Goal: Information Seeking & Learning: Learn about a topic

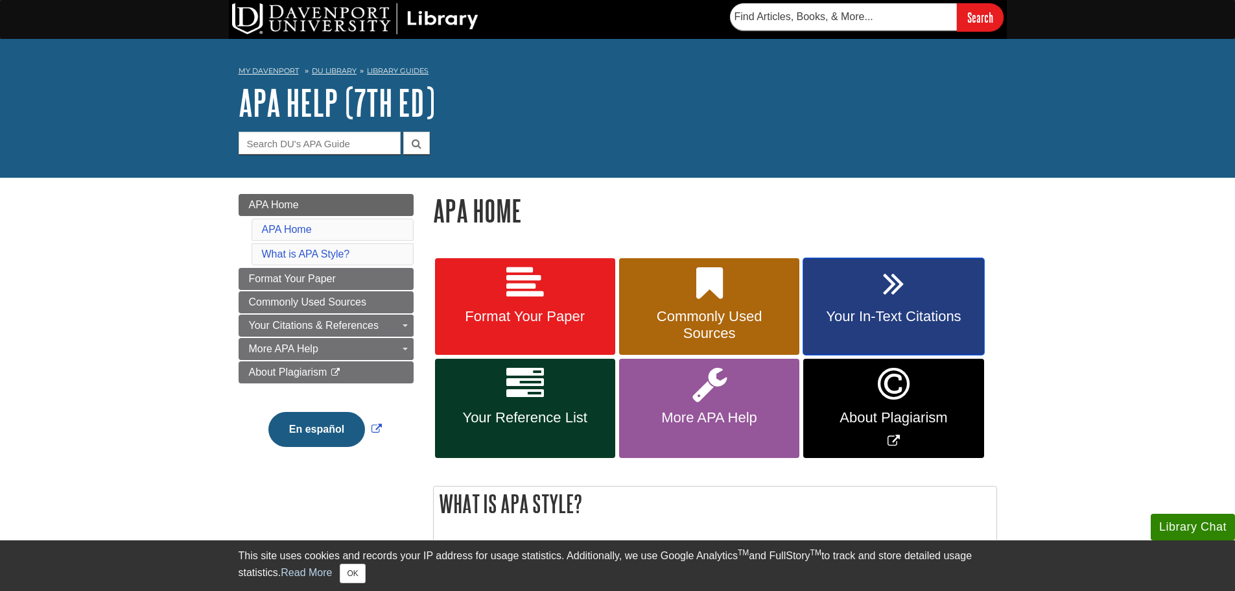
click at [899, 303] on link "Your In-Text Citations" at bounding box center [893, 306] width 180 height 97
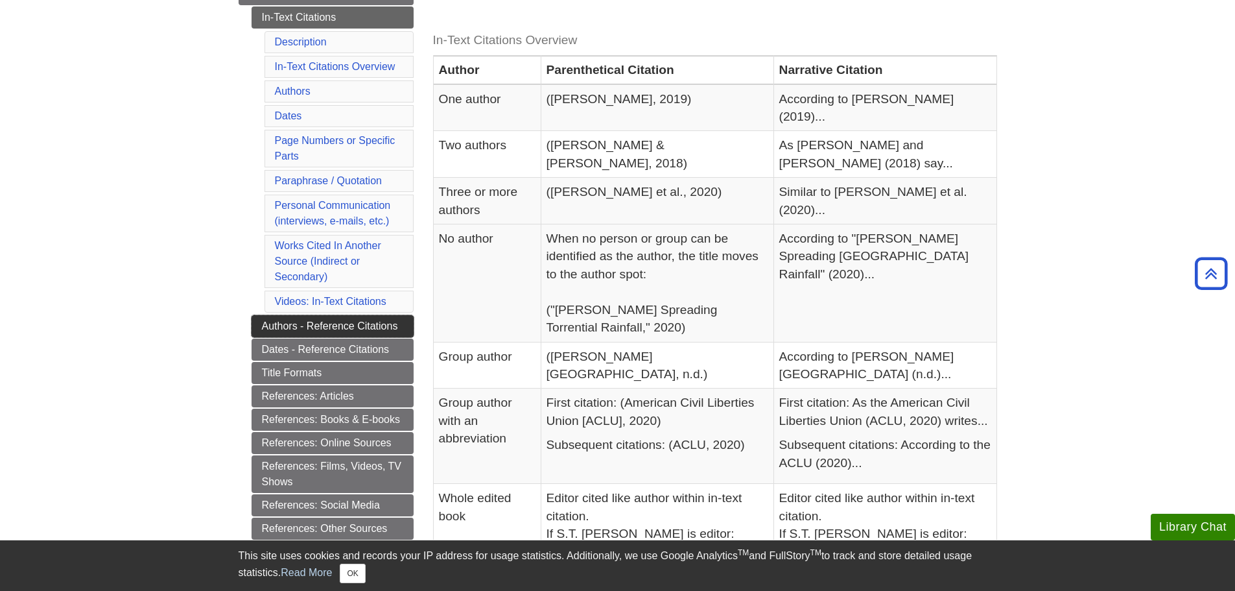
scroll to position [303, 0]
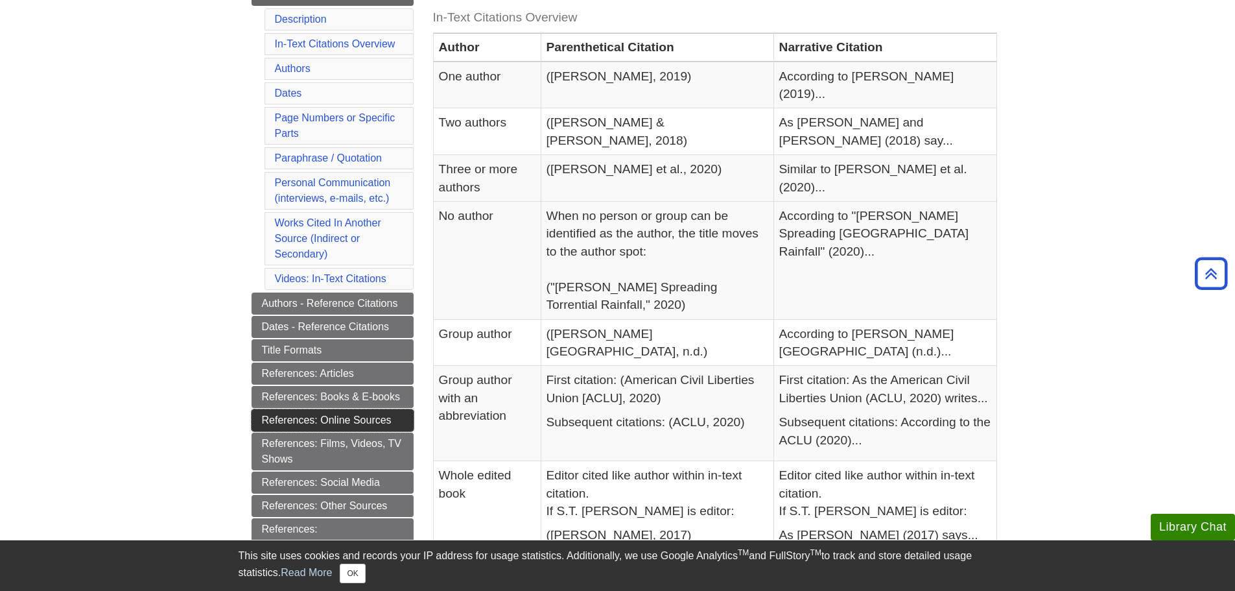
click at [300, 416] on link "References: Online Sources" at bounding box center [333, 420] width 162 height 22
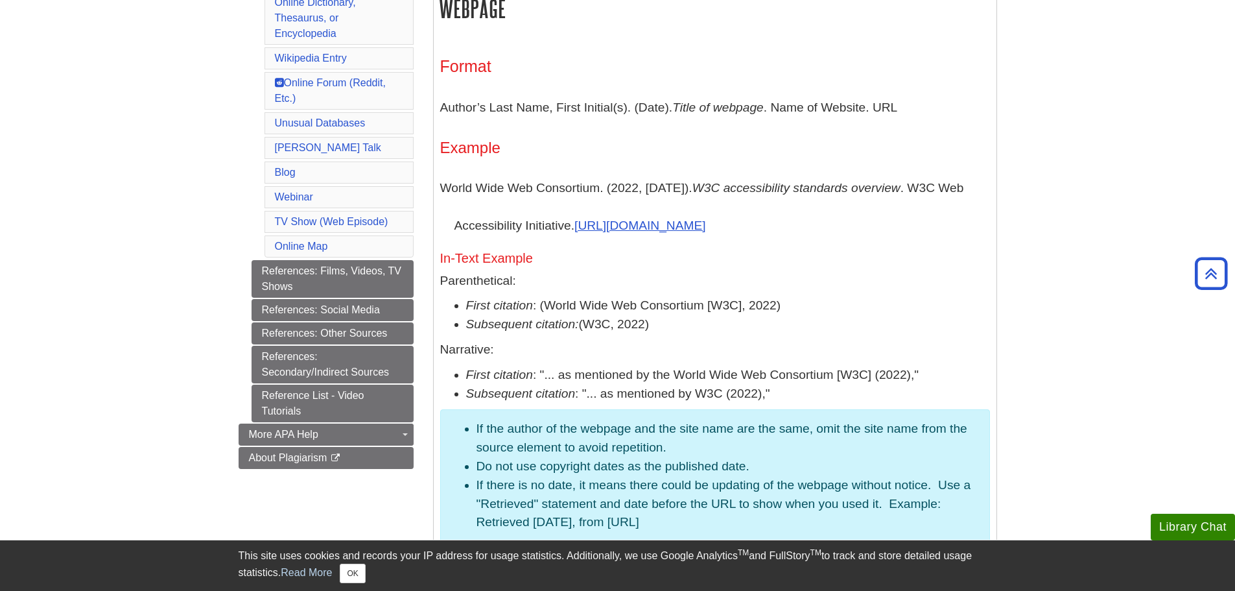
scroll to position [778, 0]
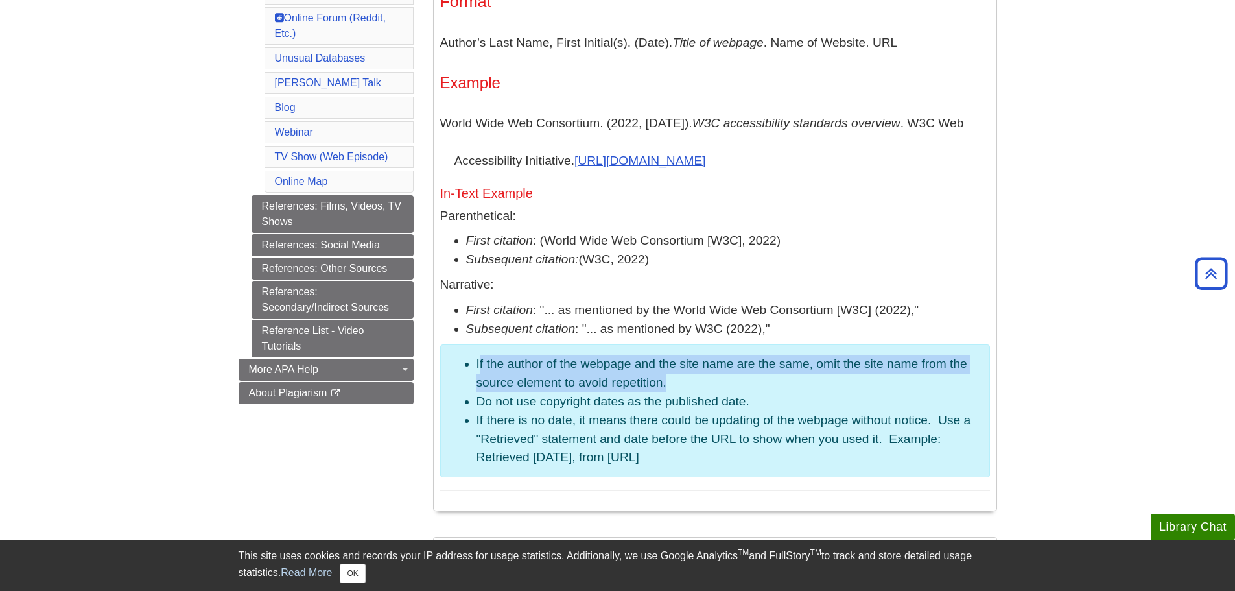
drag, startPoint x: 478, startPoint y: 363, endPoint x: 728, endPoint y: 379, distance: 250.1
click at [728, 379] on li "If the author of the webpage and the site name are the same, omit the site name…" at bounding box center [728, 374] width 503 height 38
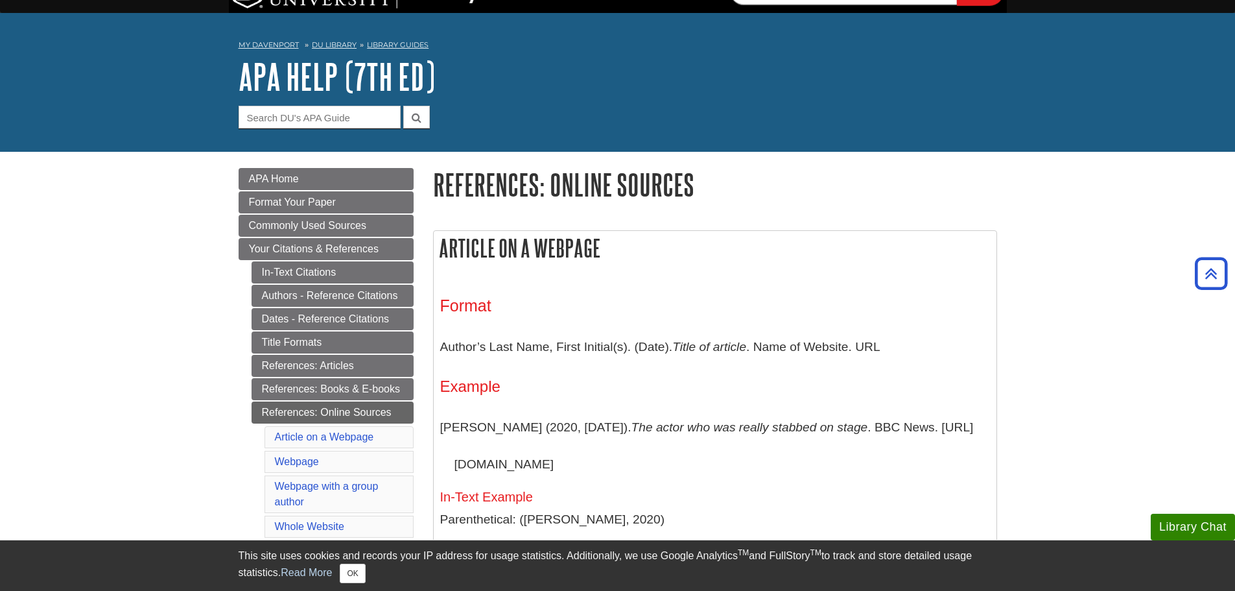
scroll to position [0, 0]
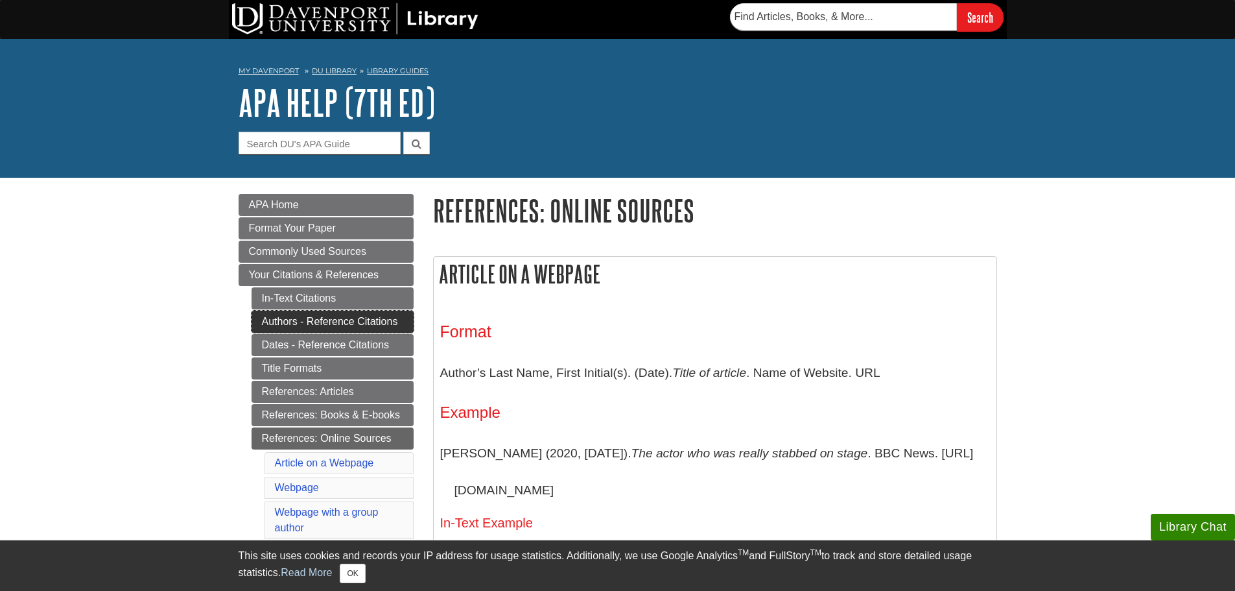
click at [311, 316] on link "Authors - Reference Citations" at bounding box center [333, 322] width 162 height 22
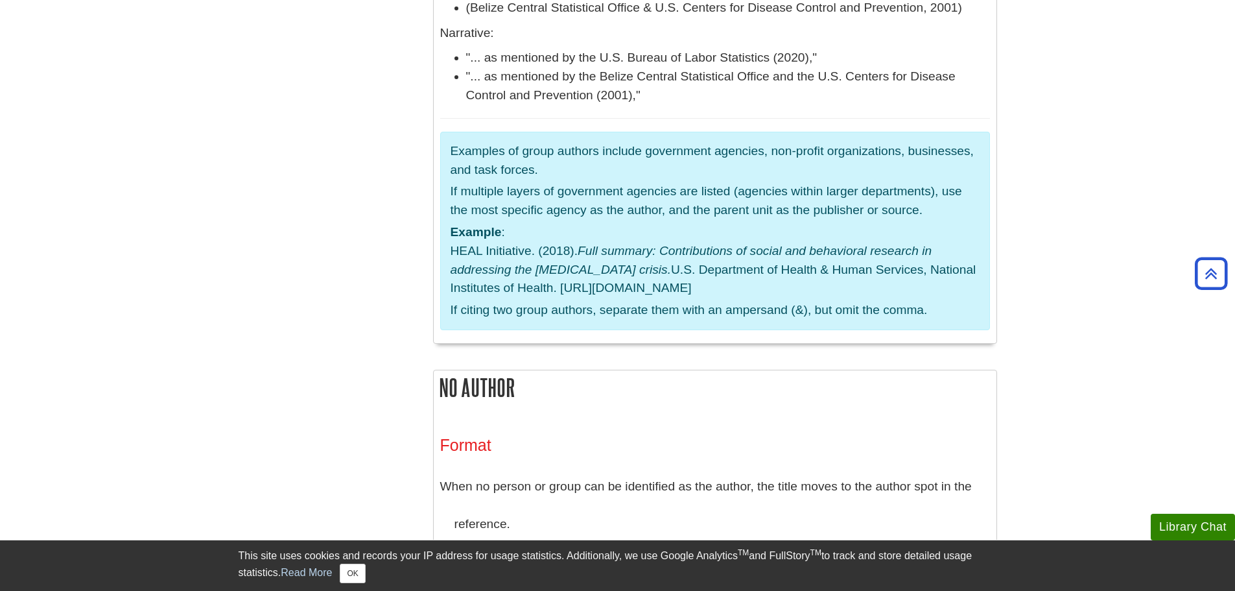
scroll to position [3112, 0]
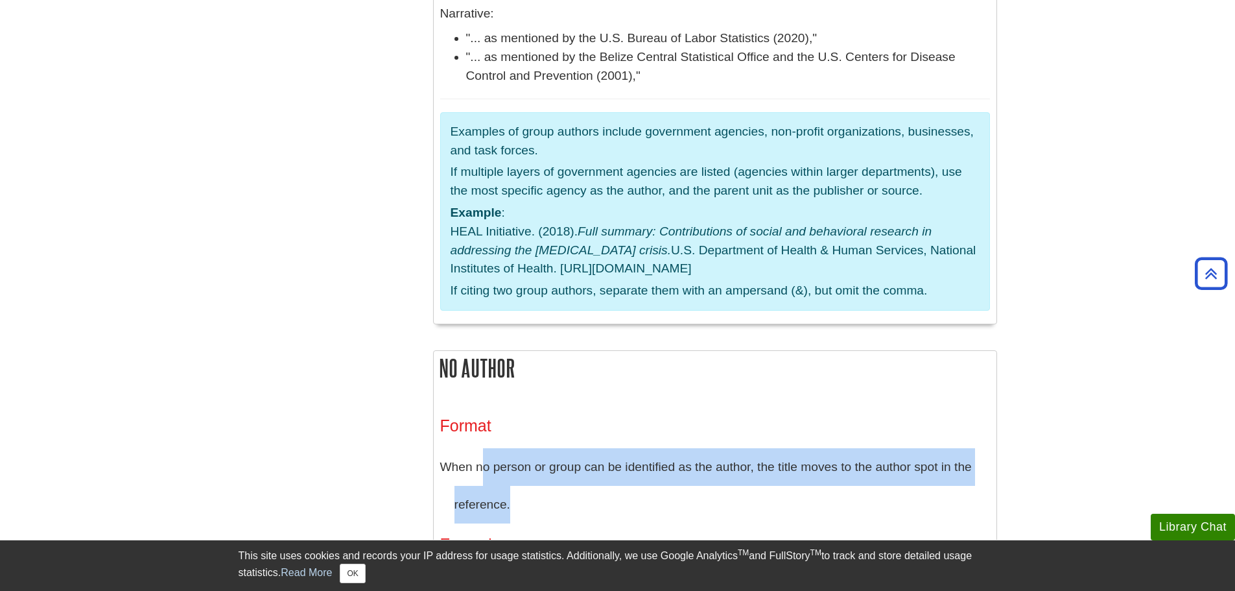
drag, startPoint x: 482, startPoint y: 319, endPoint x: 519, endPoint y: 336, distance: 41.2
click at [519, 448] on p "When no person or group can be identified as the author, the title moves to the…" at bounding box center [715, 485] width 550 height 75
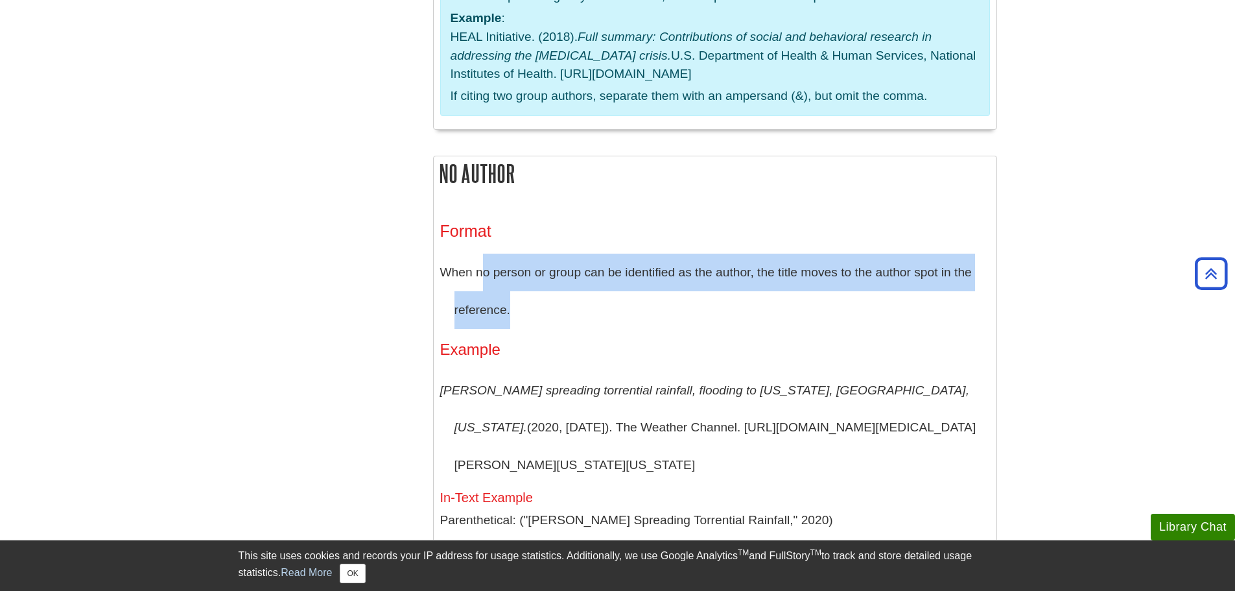
scroll to position [3372, 0]
